Goal: Information Seeking & Learning: Learn about a topic

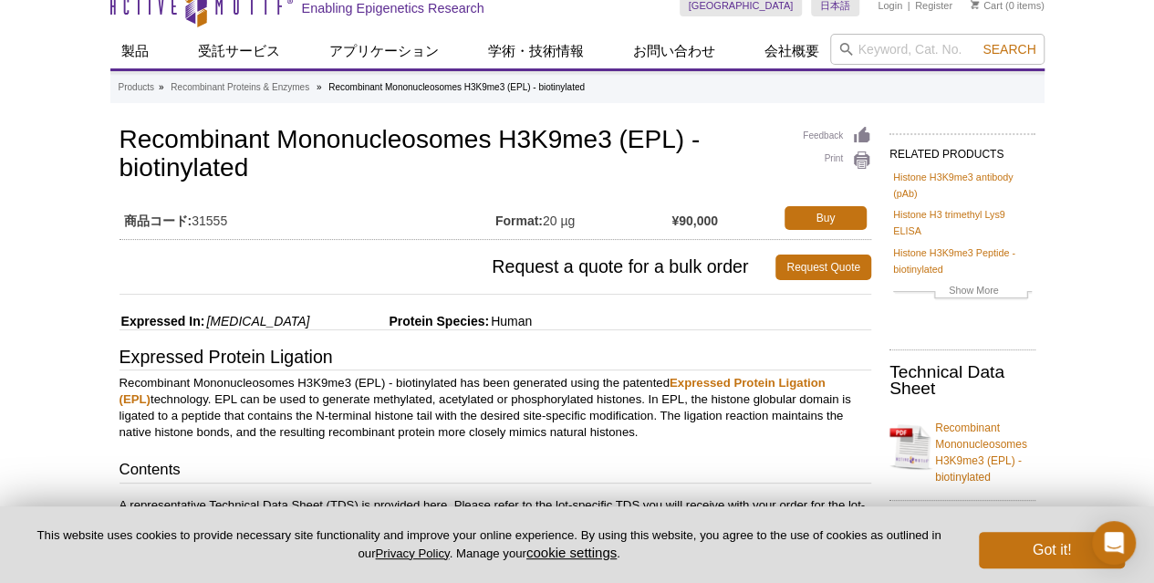
scroll to position [13, 0]
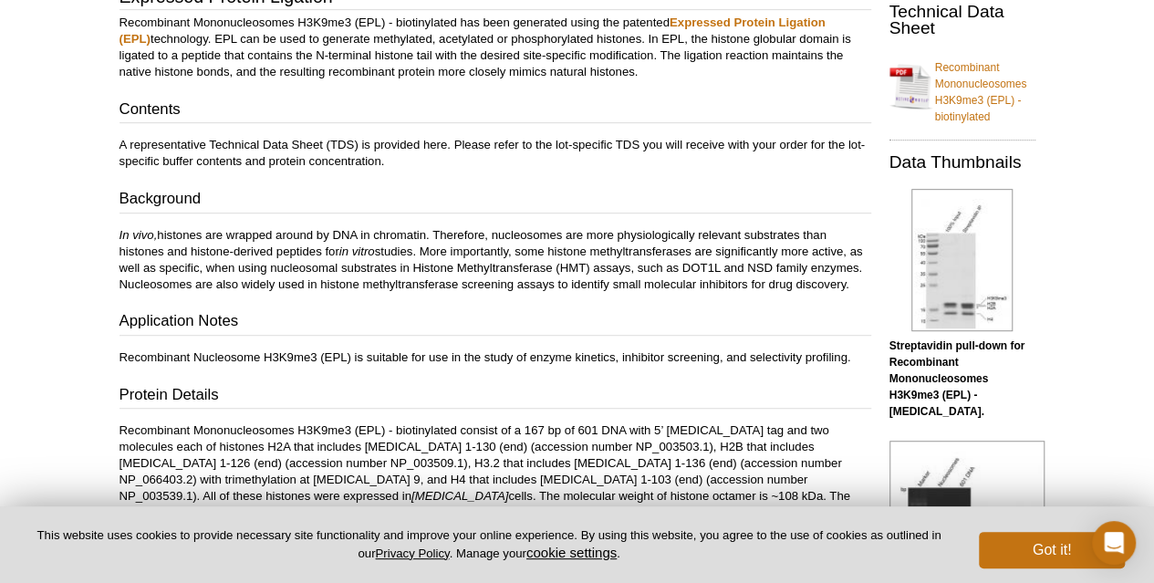
scroll to position [78, 0]
